Goal: Check status: Check status

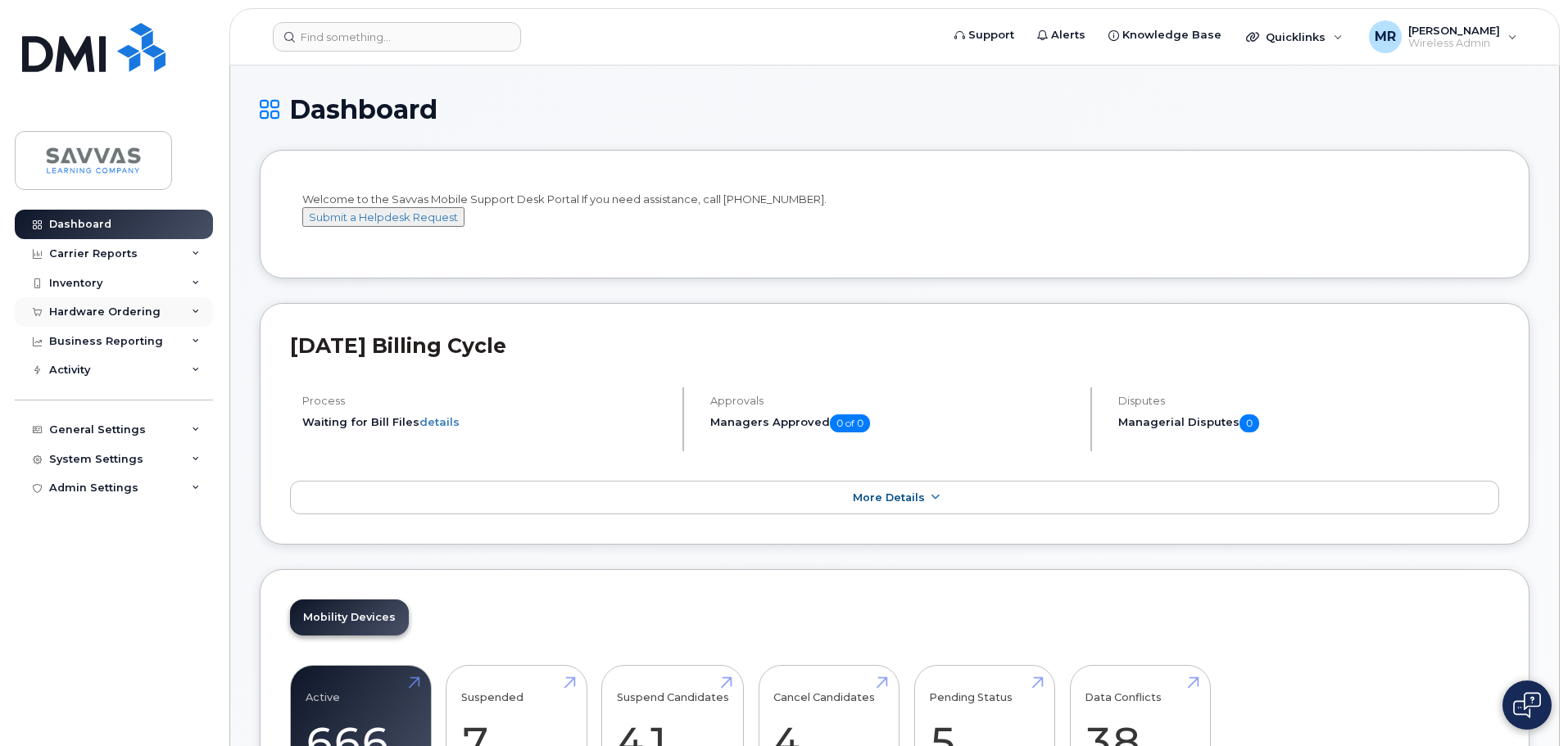
click at [114, 304] on div "Hardware Ordering" at bounding box center [114, 312] width 199 height 29
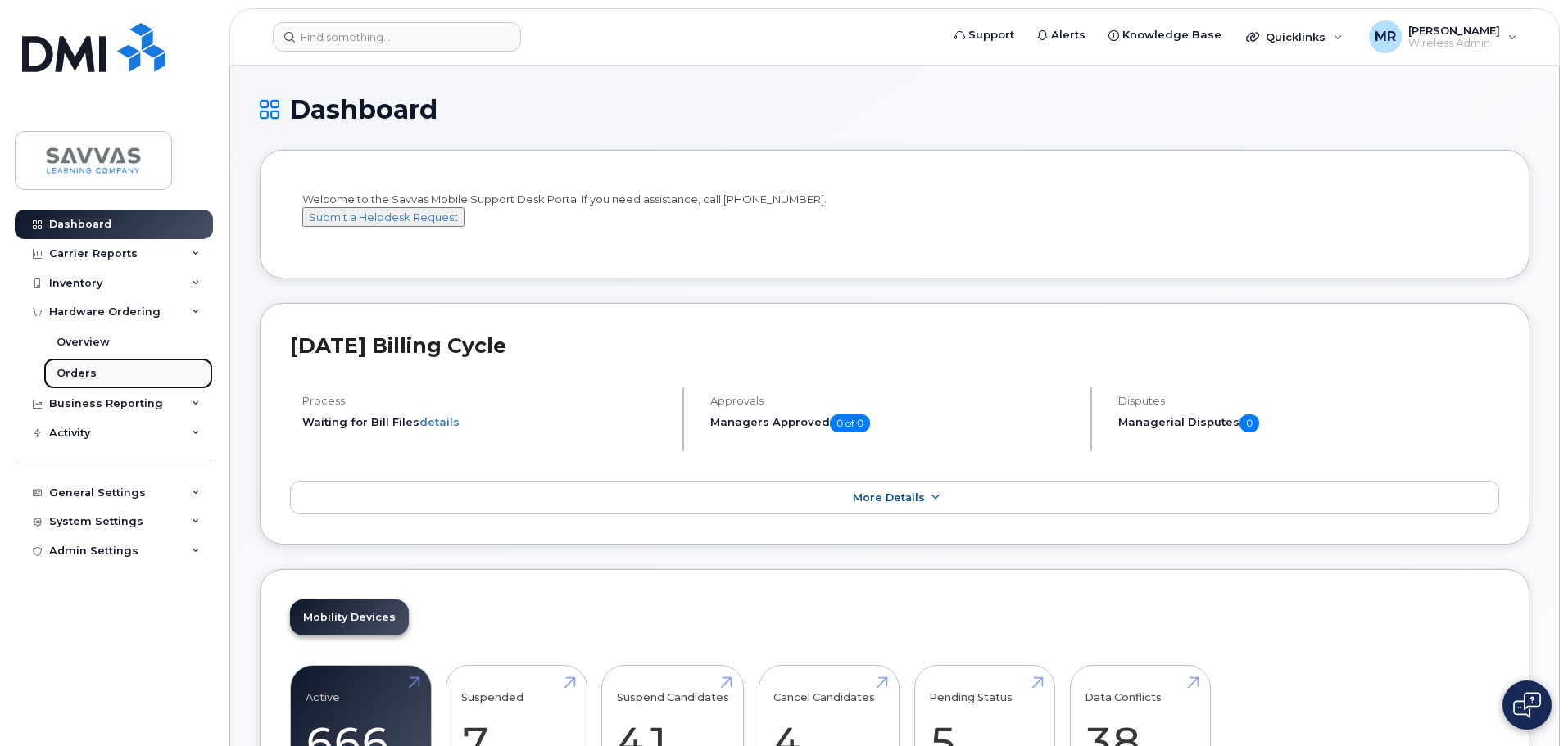
click at [83, 377] on div "Orders" at bounding box center [77, 373] width 40 height 15
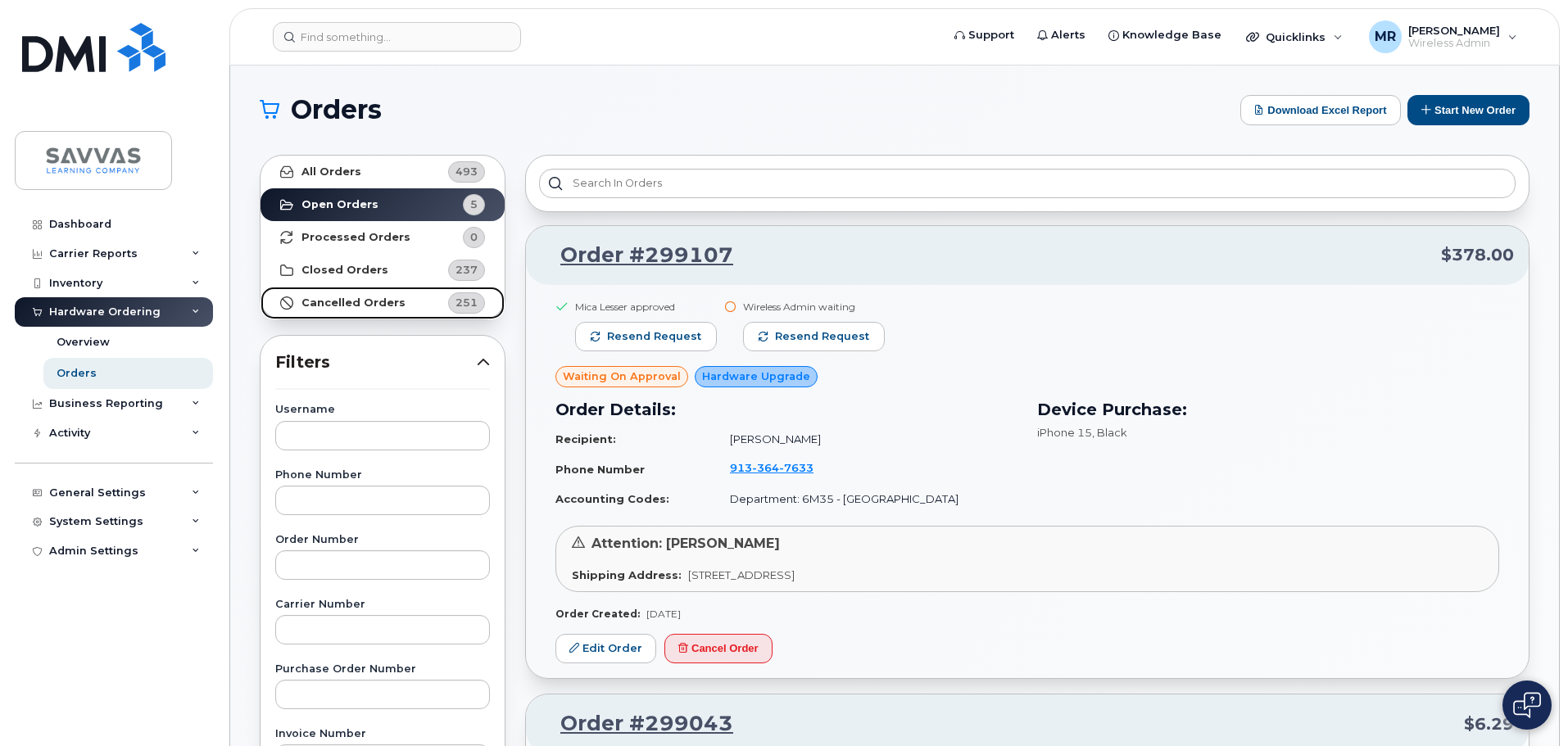
click at [310, 286] on link "Cancelled Orders 251" at bounding box center [383, 303] width 244 height 33
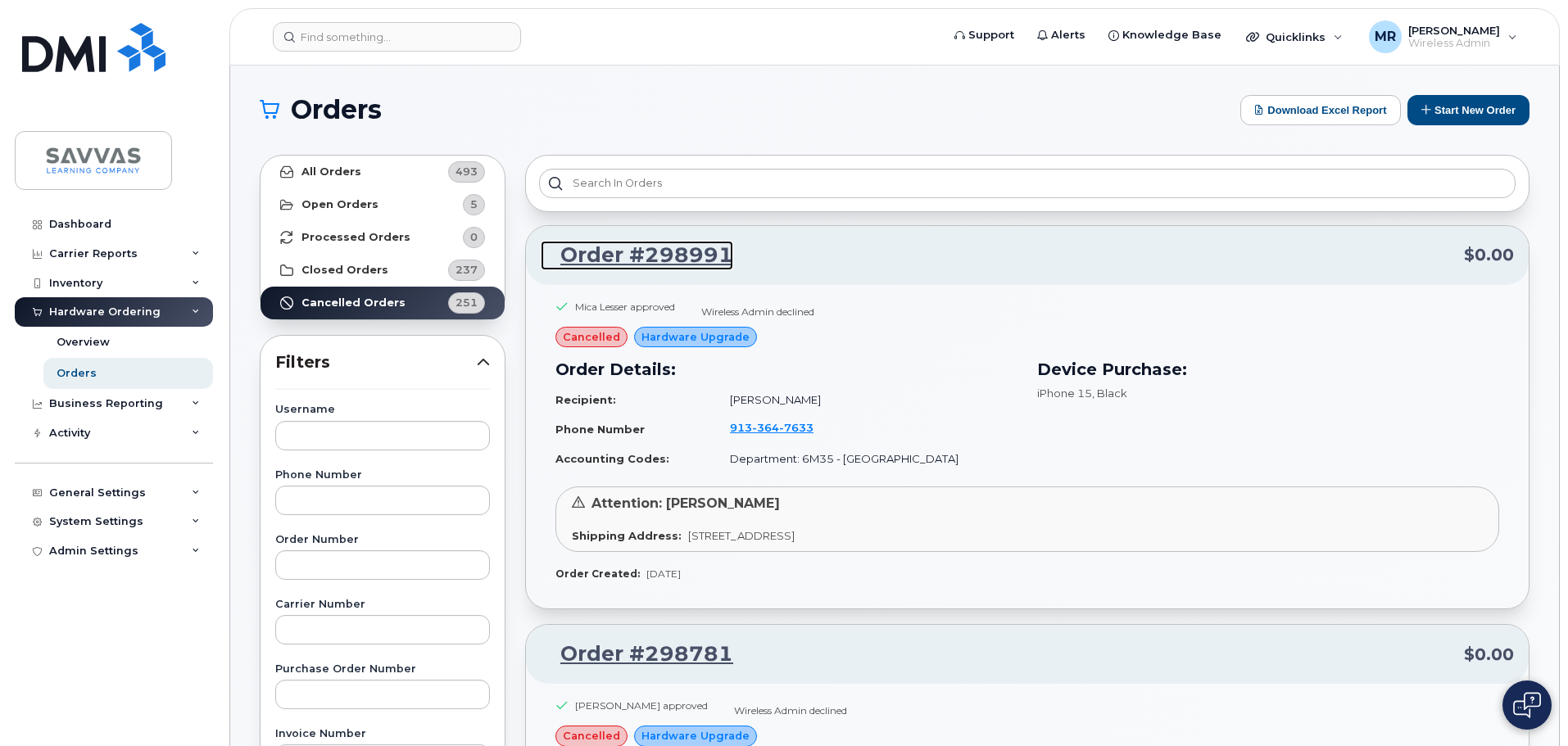
click at [699, 248] on link "Order #298991" at bounding box center [637, 255] width 193 height 29
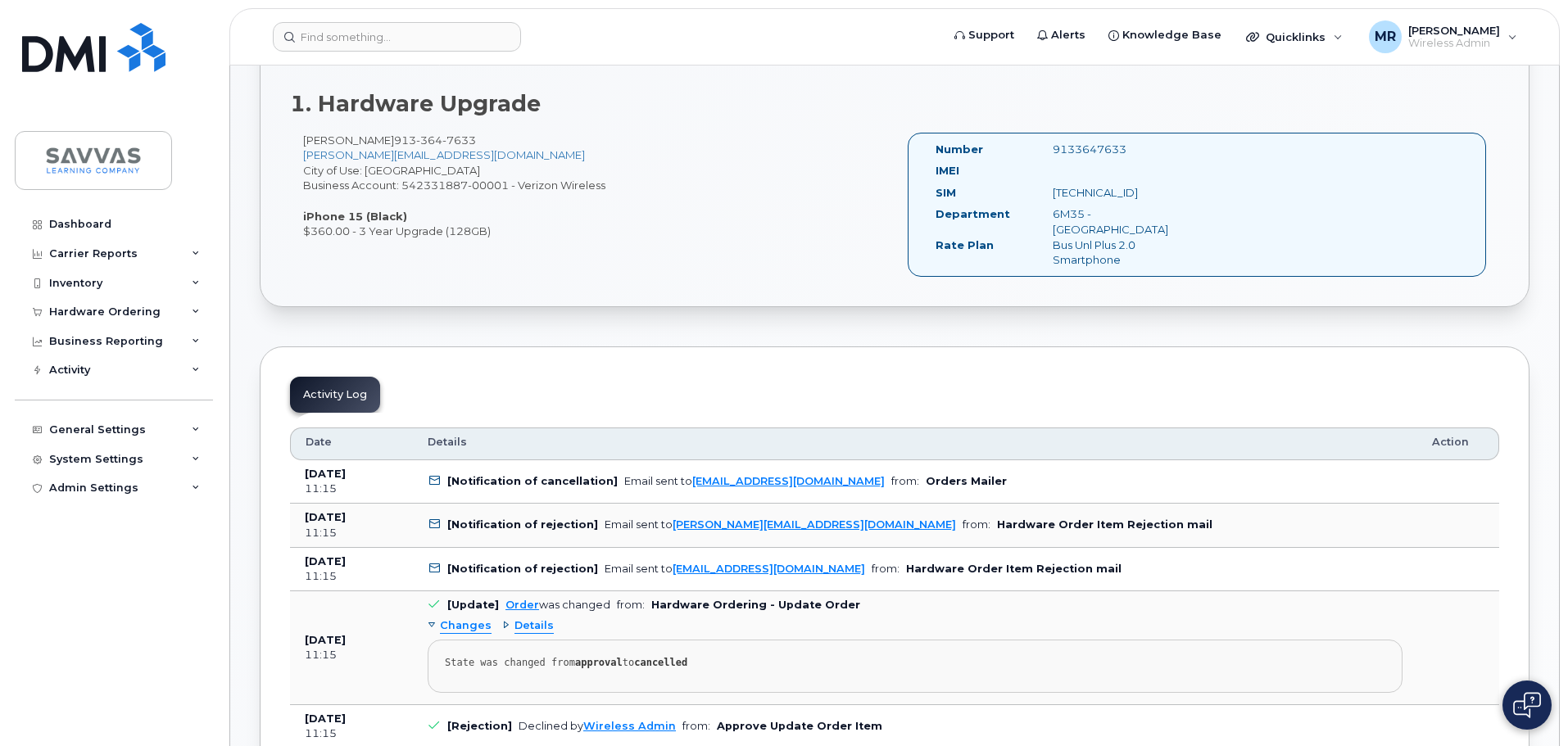
scroll to position [574, 0]
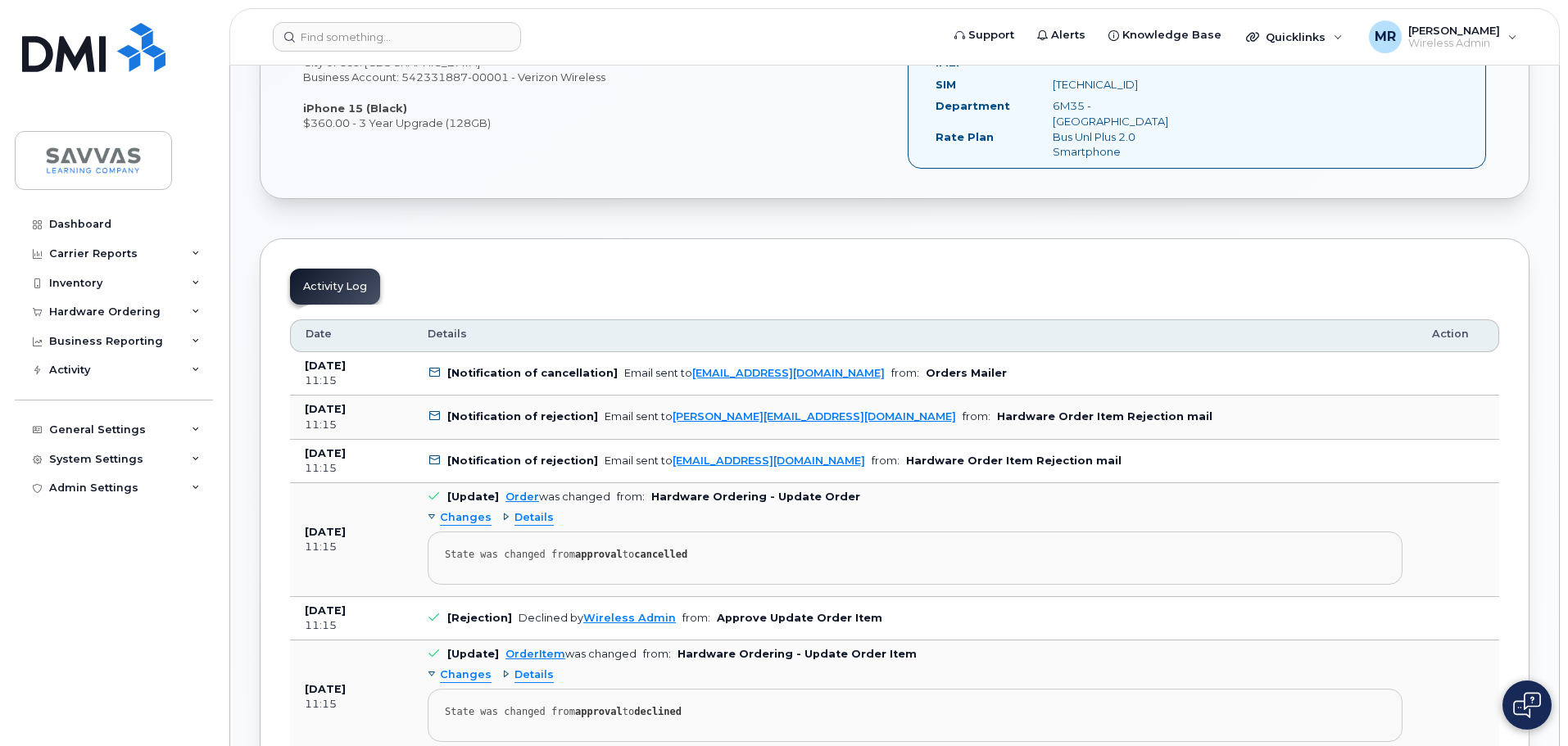
click at [518, 410] on b "[Notification of rejection]" at bounding box center [522, 416] width 150 height 12
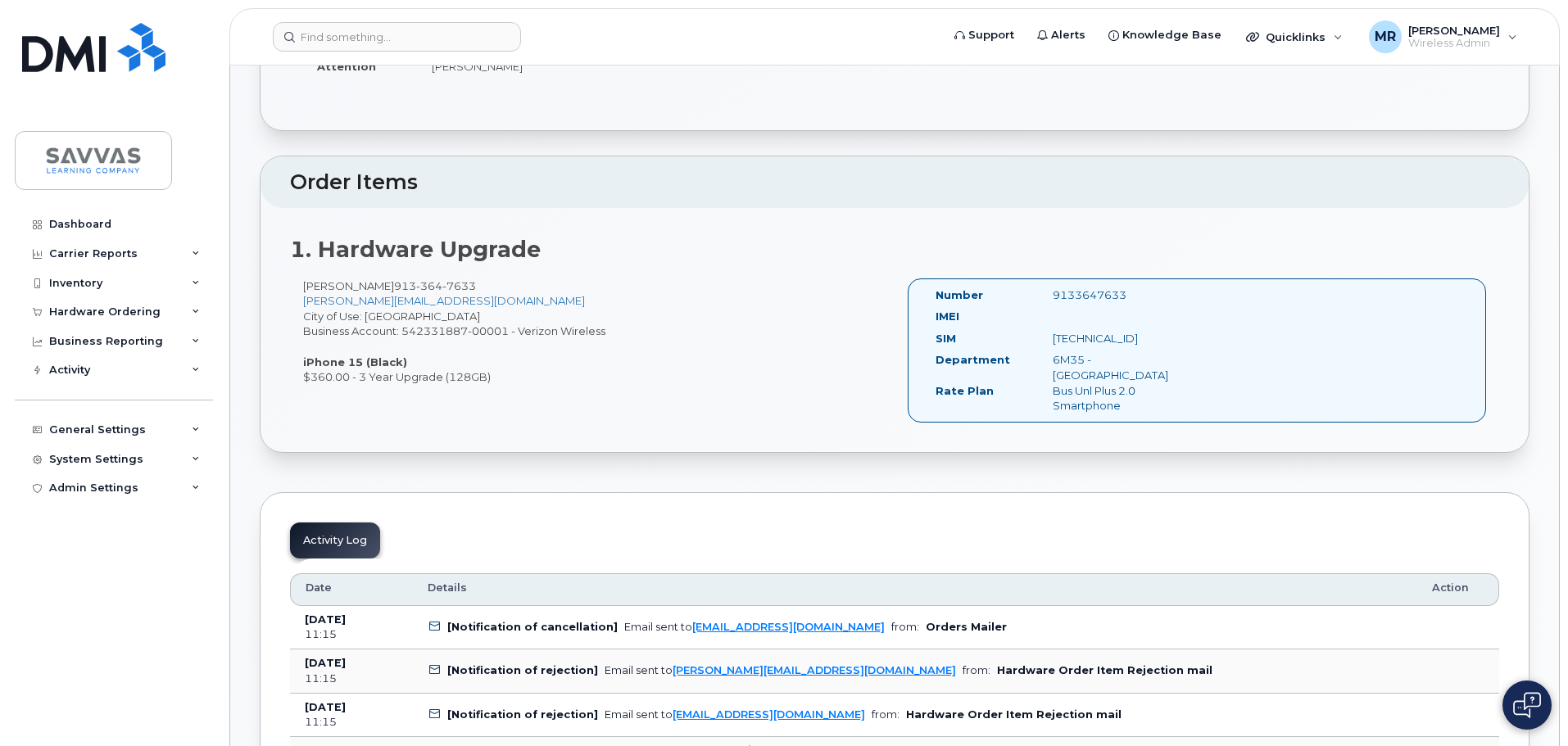
scroll to position [328, 0]
